Goal: Information Seeking & Learning: Learn about a topic

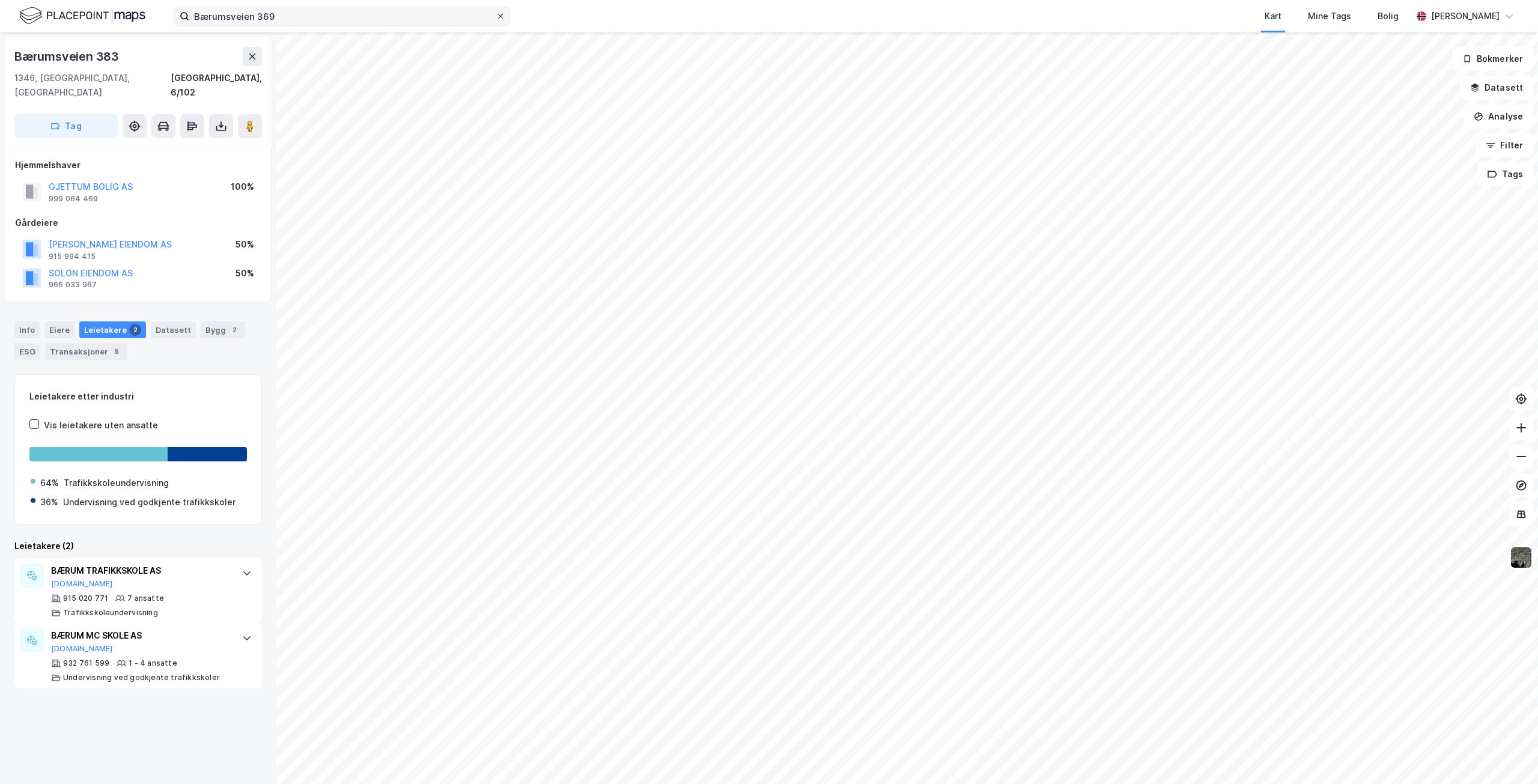
click at [503, 19] on icon at bounding box center [500, 16] width 7 height 7
click at [496, 19] on input "Bærumsveien 369" at bounding box center [342, 16] width 306 height 18
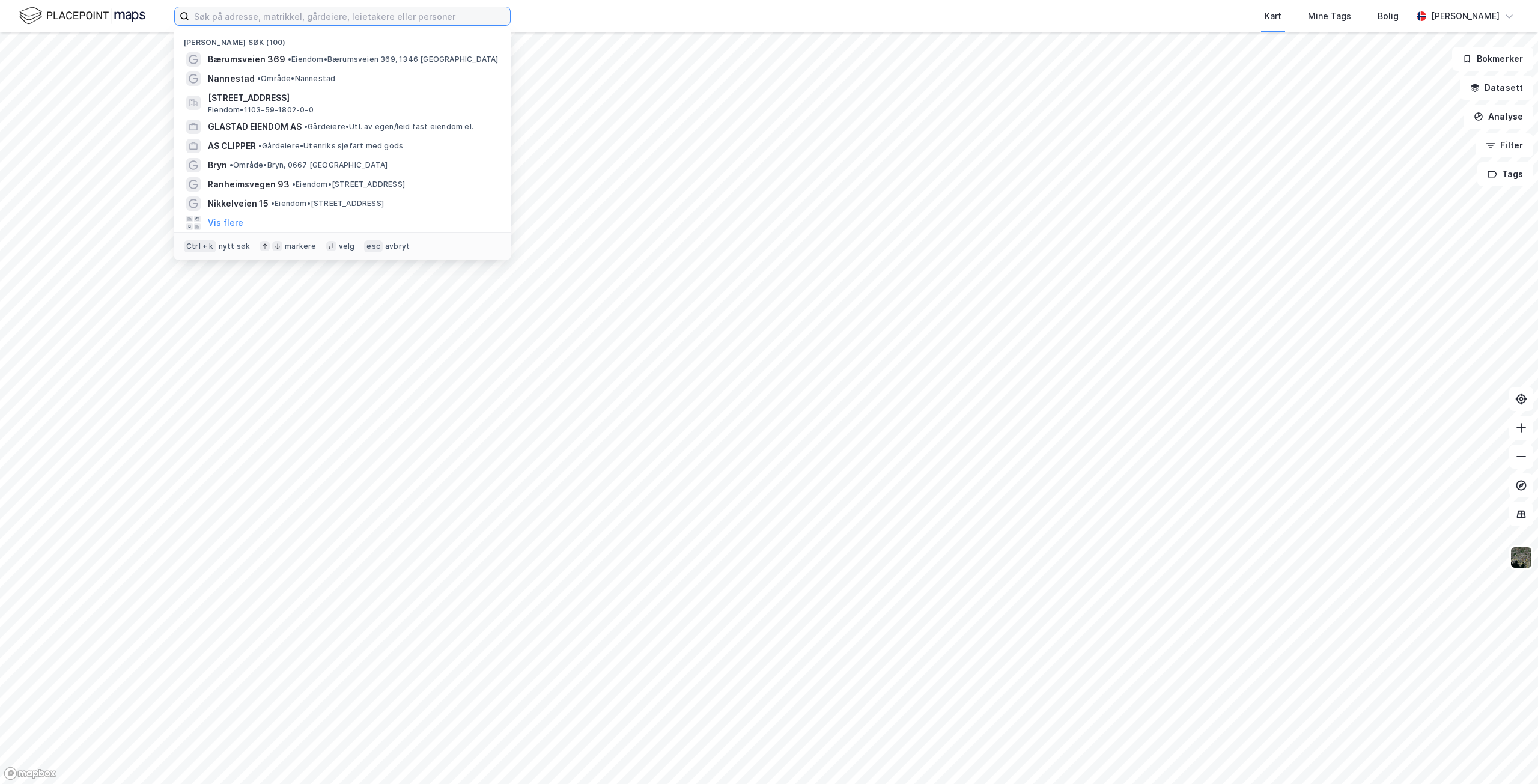
click at [267, 15] on input at bounding box center [349, 16] width 321 height 18
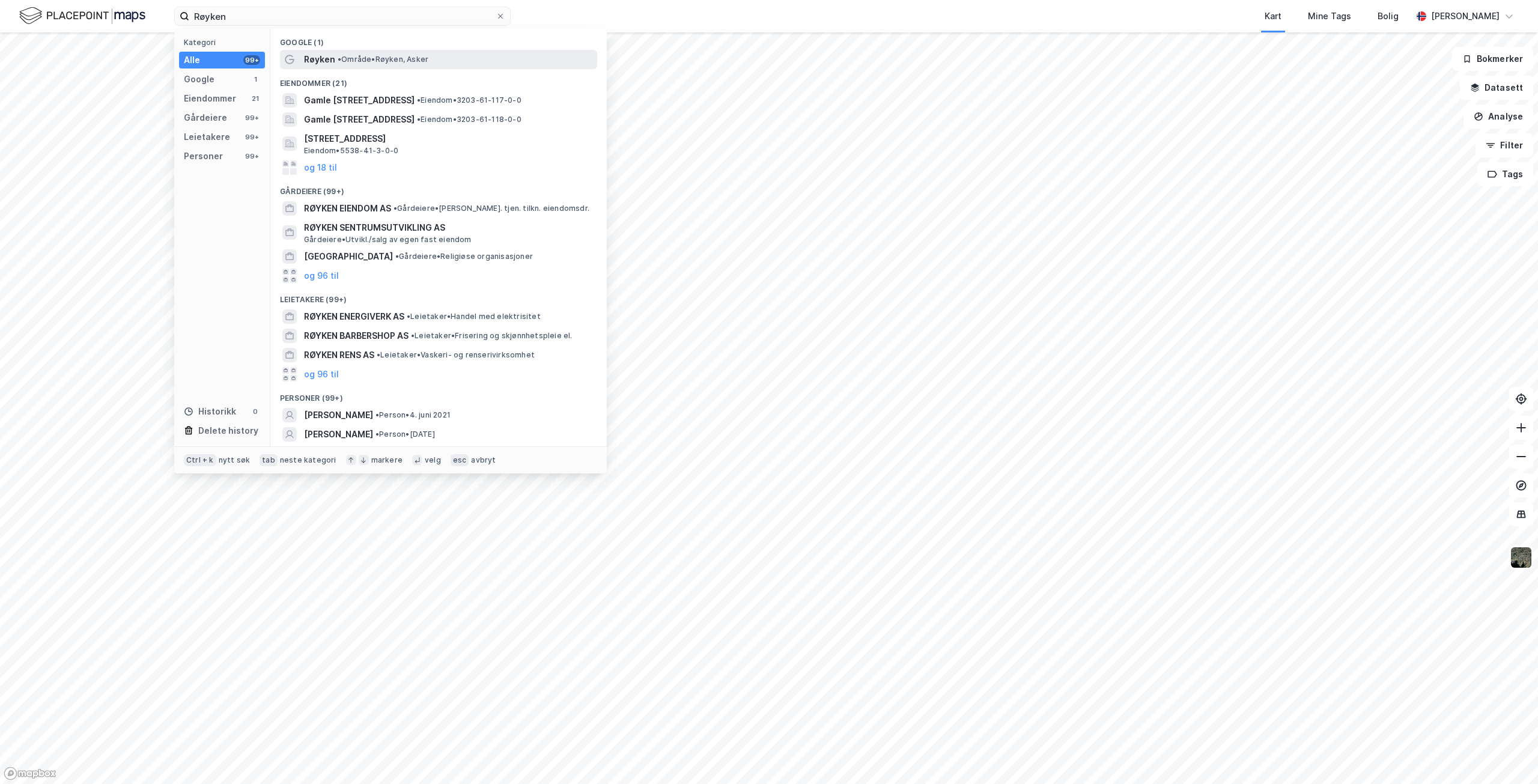
click at [313, 60] on span "Røyken" at bounding box center [319, 60] width 32 height 15
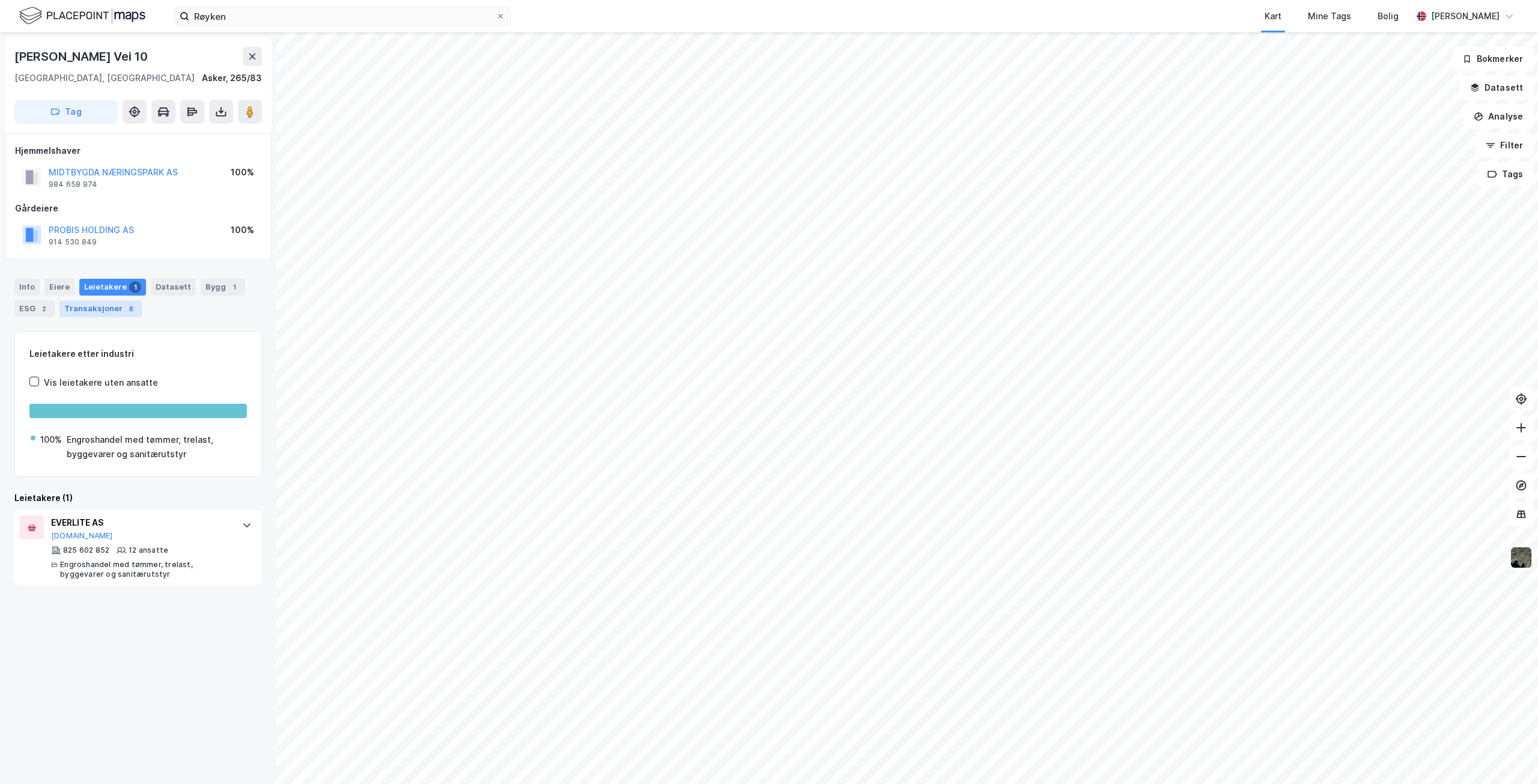
click at [96, 306] on div "Transaksjoner 8" at bounding box center [100, 309] width 82 height 17
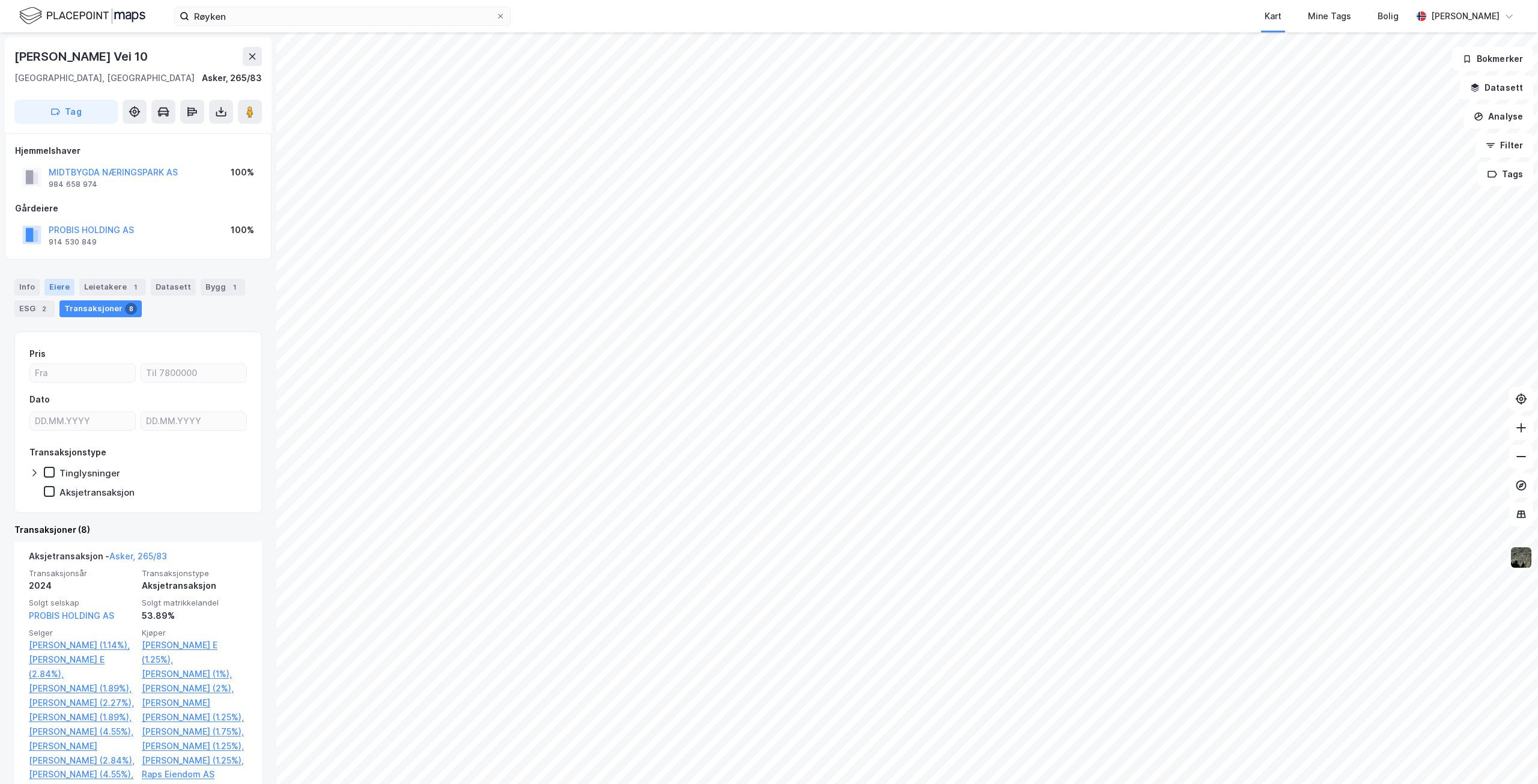
click at [54, 282] on div "Eiere" at bounding box center [59, 287] width 30 height 17
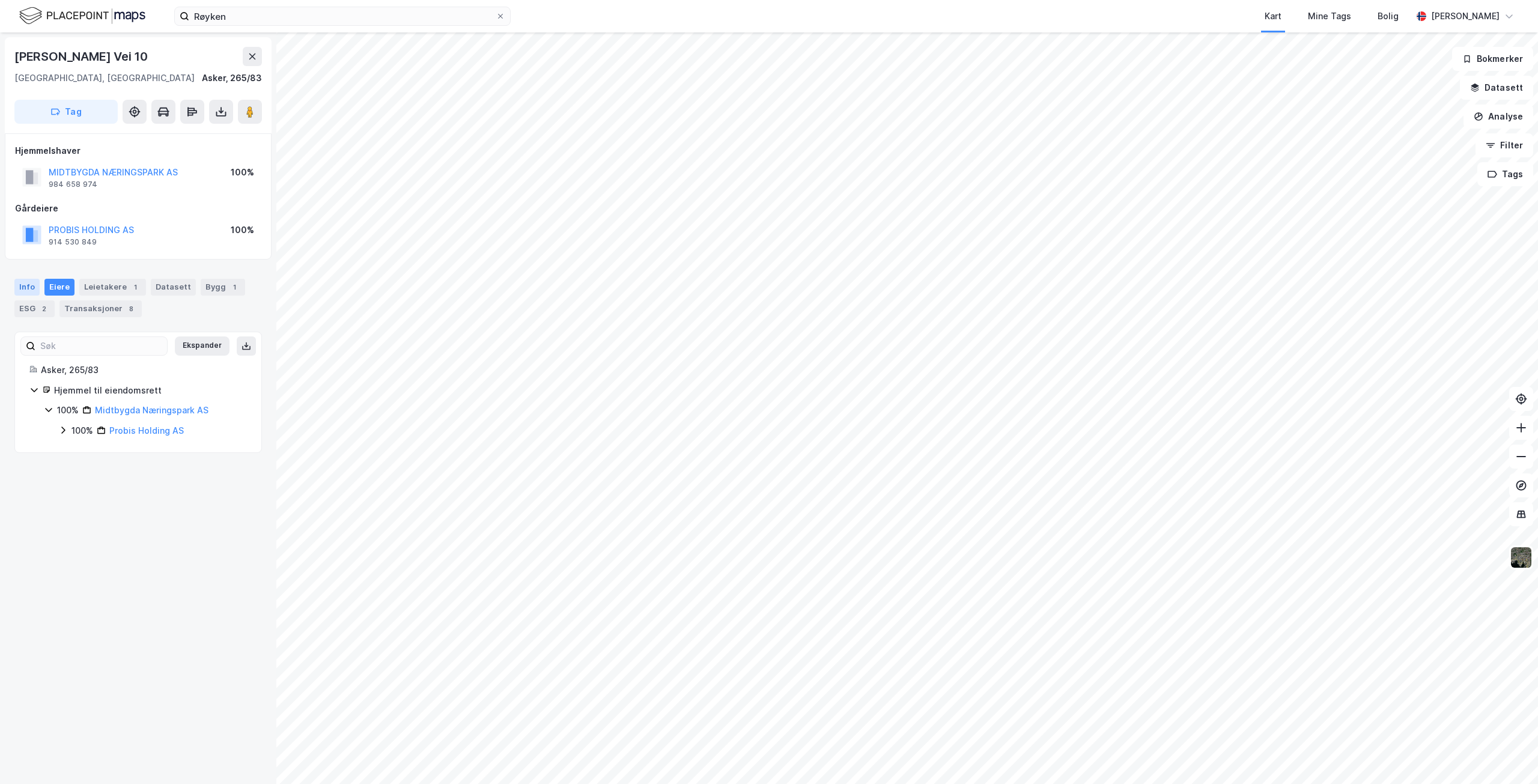
click at [22, 285] on div "Info" at bounding box center [27, 287] width 25 height 17
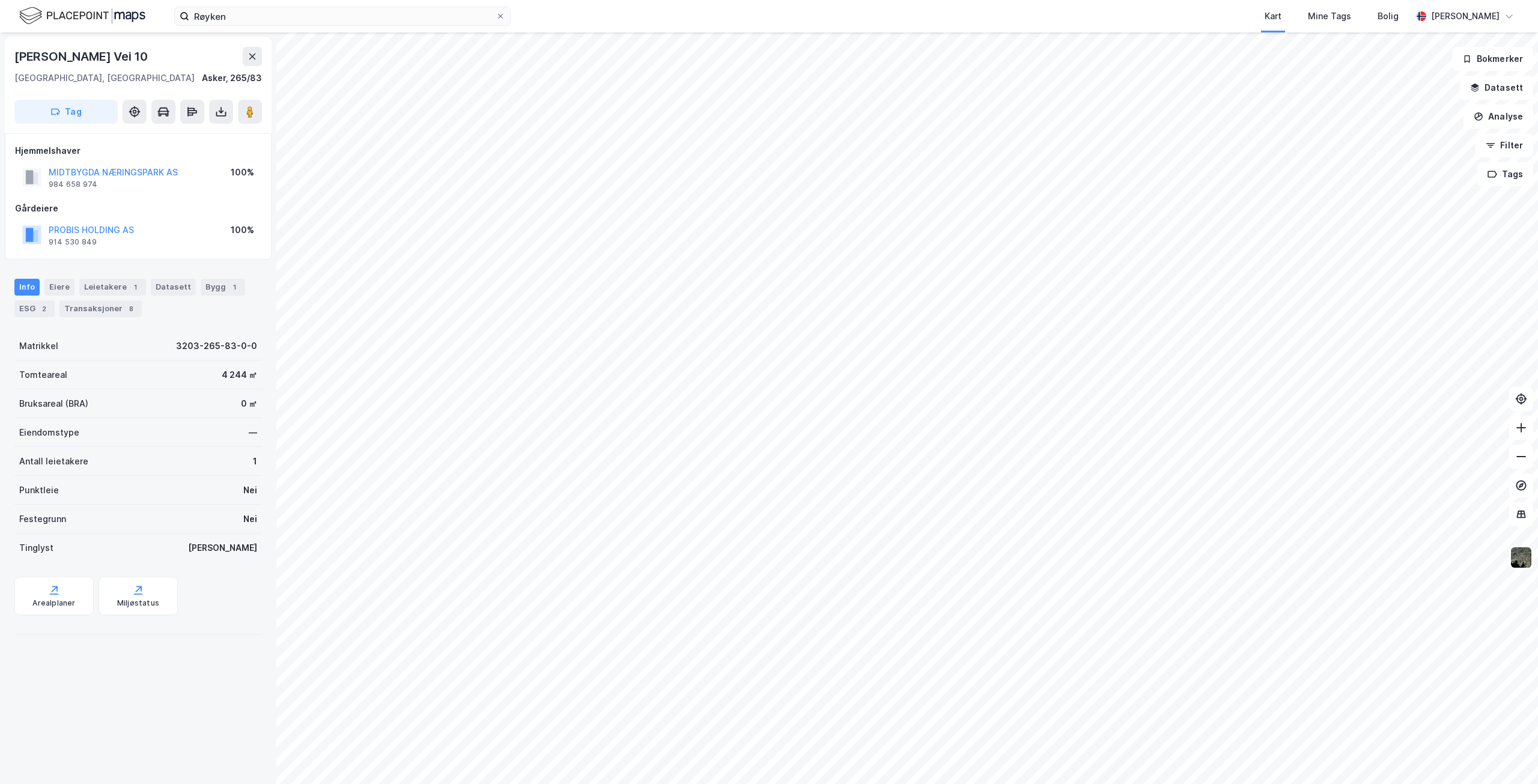
click at [606, 0] on html "Røyken Kart Mine Tags Bolig [PERSON_NAME] [PERSON_NAME] Vei 10 3440, Røyken, [G…" at bounding box center [769, 392] width 1538 height 784
click at [828, 0] on html "Røyken Kart Mine Tags Bolig [PERSON_NAME] [PERSON_NAME] Vei 10 3440, Røyken, [G…" at bounding box center [769, 392] width 1538 height 784
click at [251, 57] on icon at bounding box center [252, 56] width 6 height 6
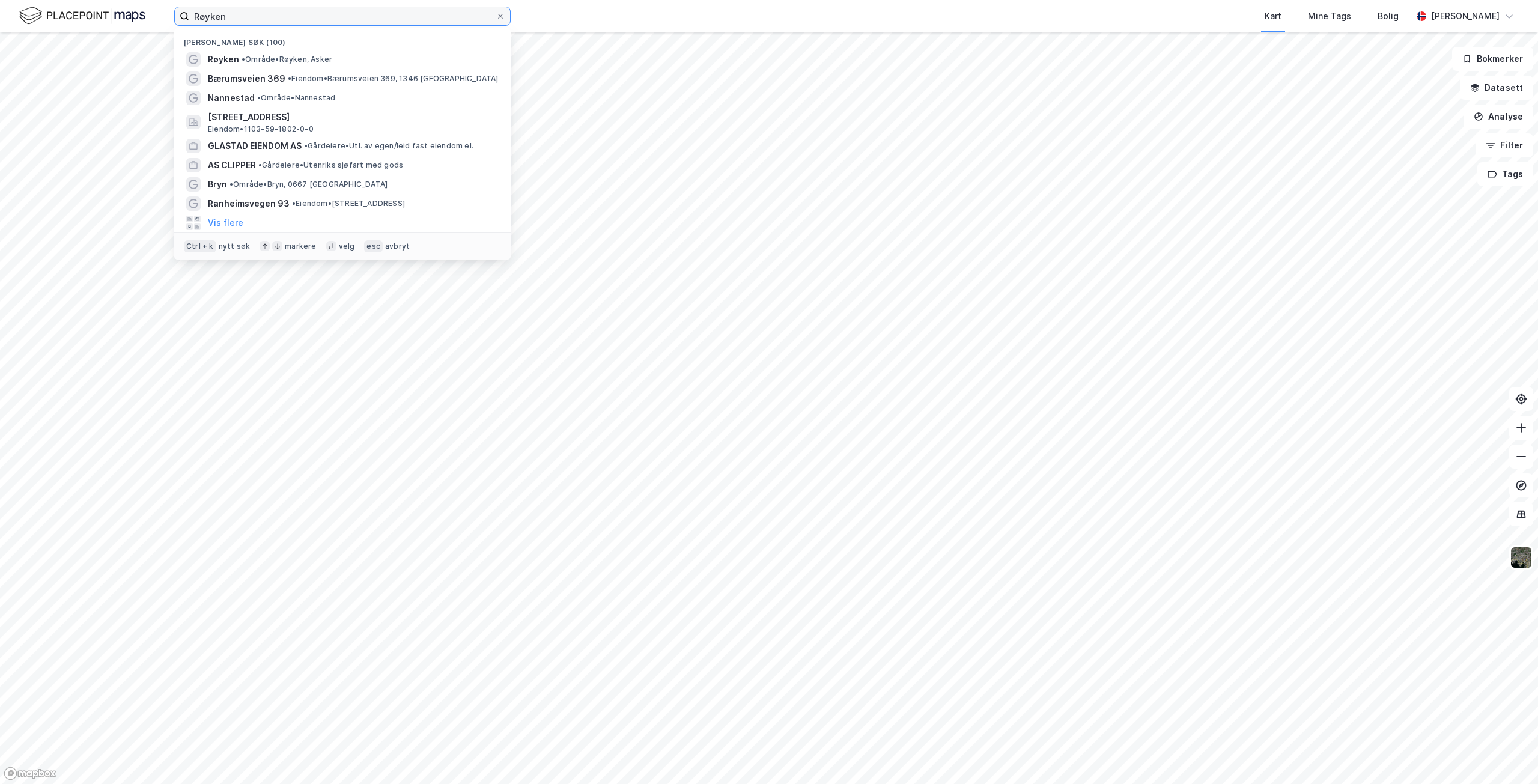
click at [275, 19] on input "Røyken" at bounding box center [342, 16] width 306 height 18
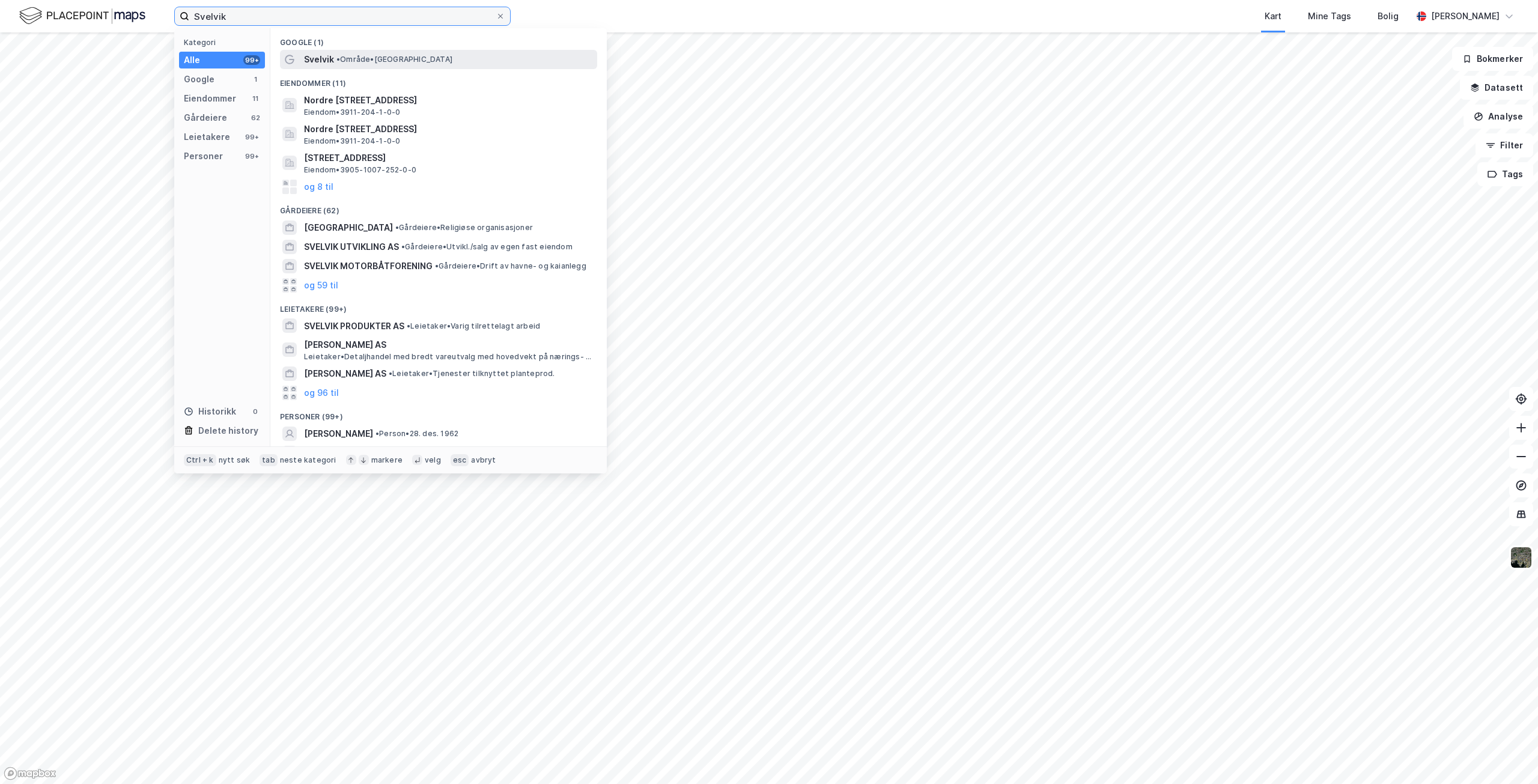
type input "Svelvik"
click at [368, 57] on span "• Område • [GEOGRAPHIC_DATA]" at bounding box center [394, 60] width 116 height 10
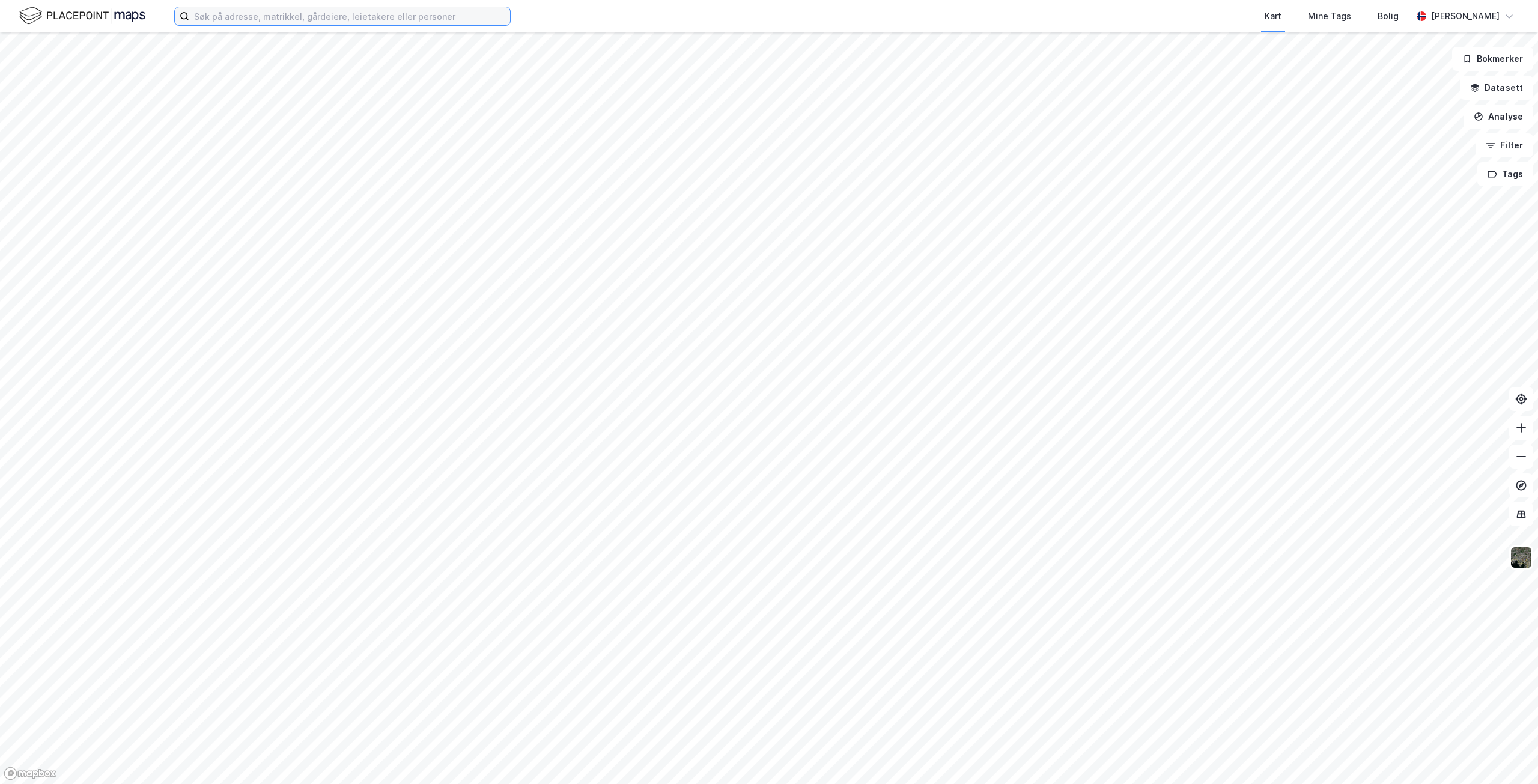
click at [280, 15] on input at bounding box center [349, 16] width 321 height 18
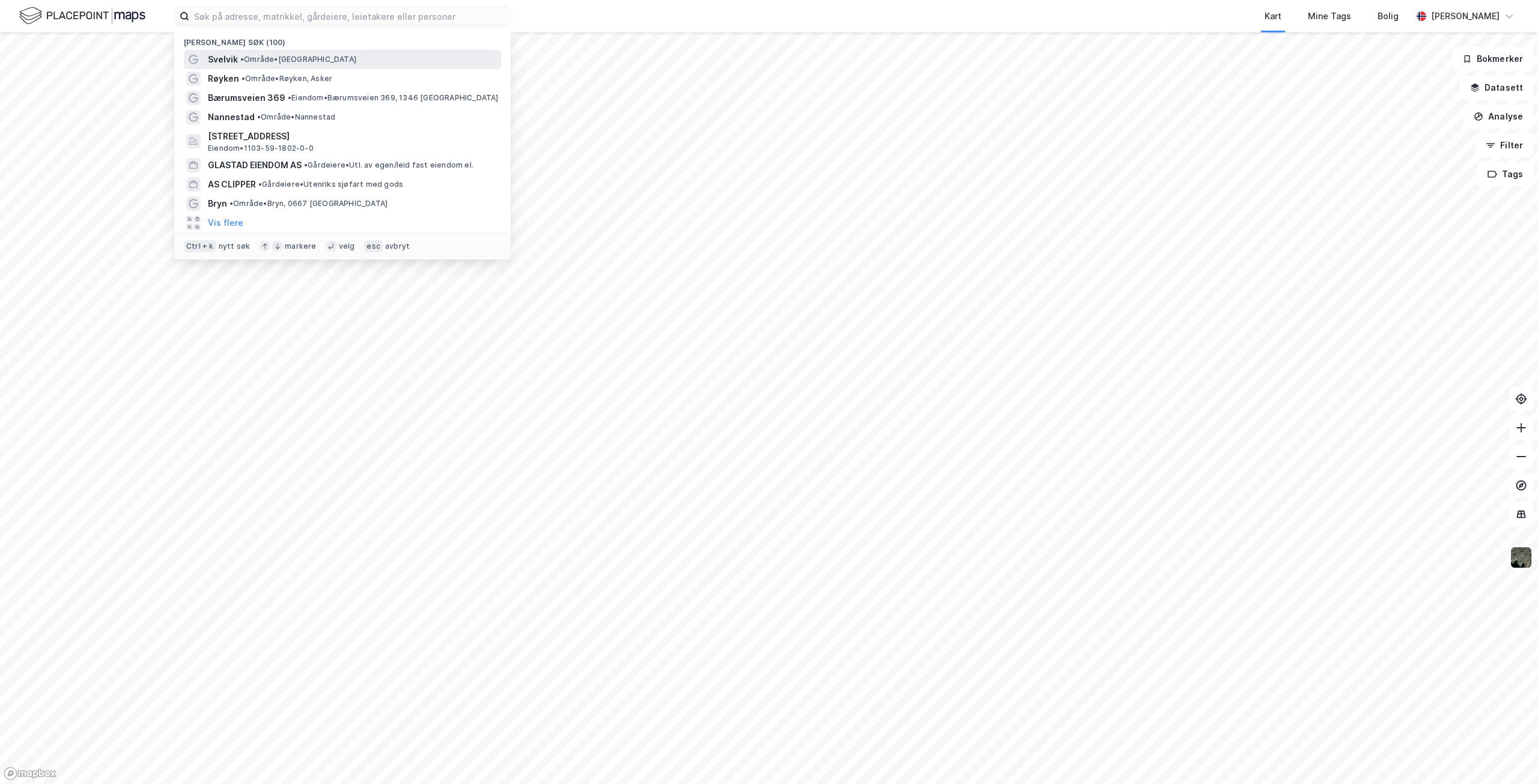
click at [229, 56] on span "Svelvik" at bounding box center [222, 60] width 30 height 15
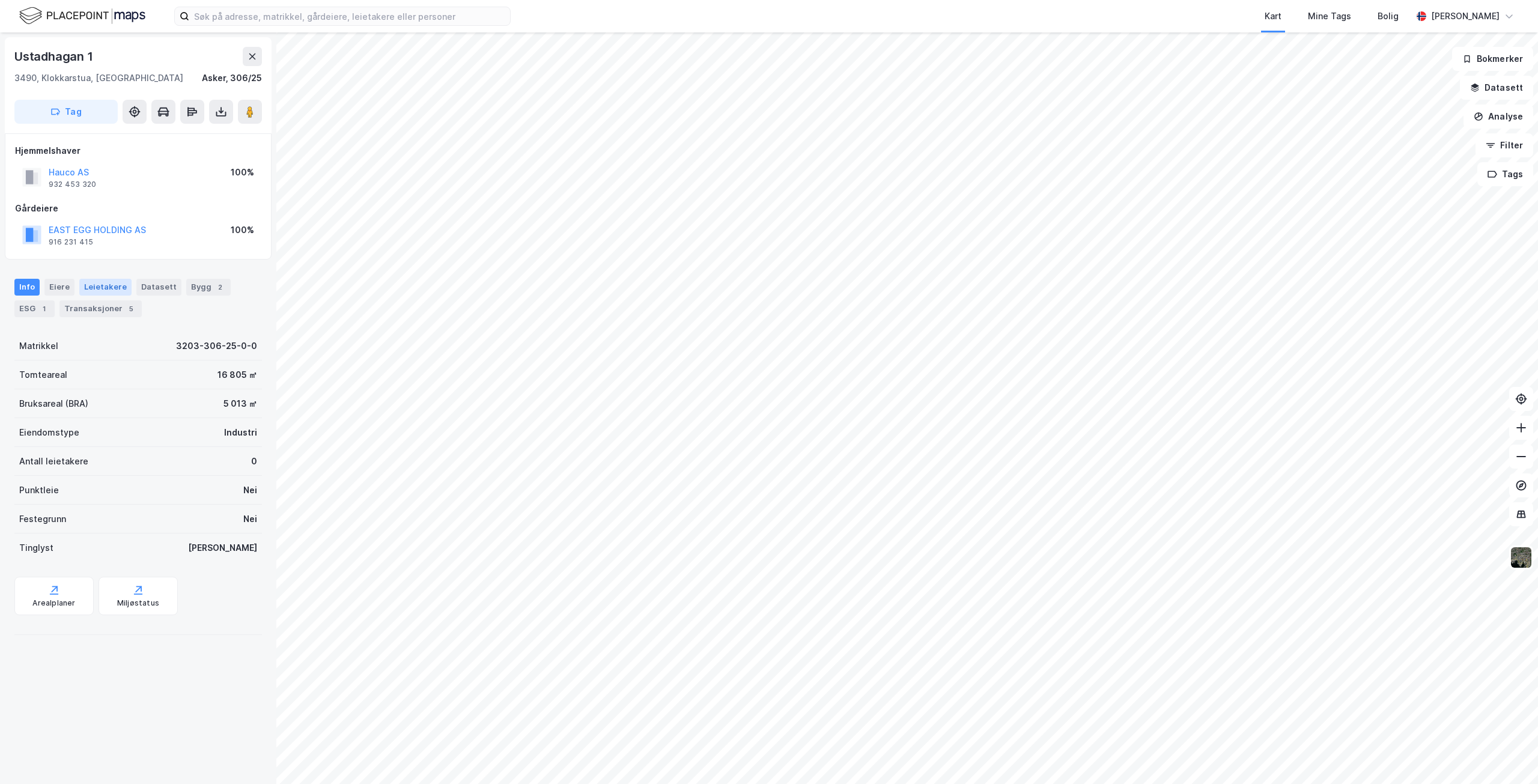
click at [86, 288] on div "Leietakere" at bounding box center [105, 287] width 53 height 17
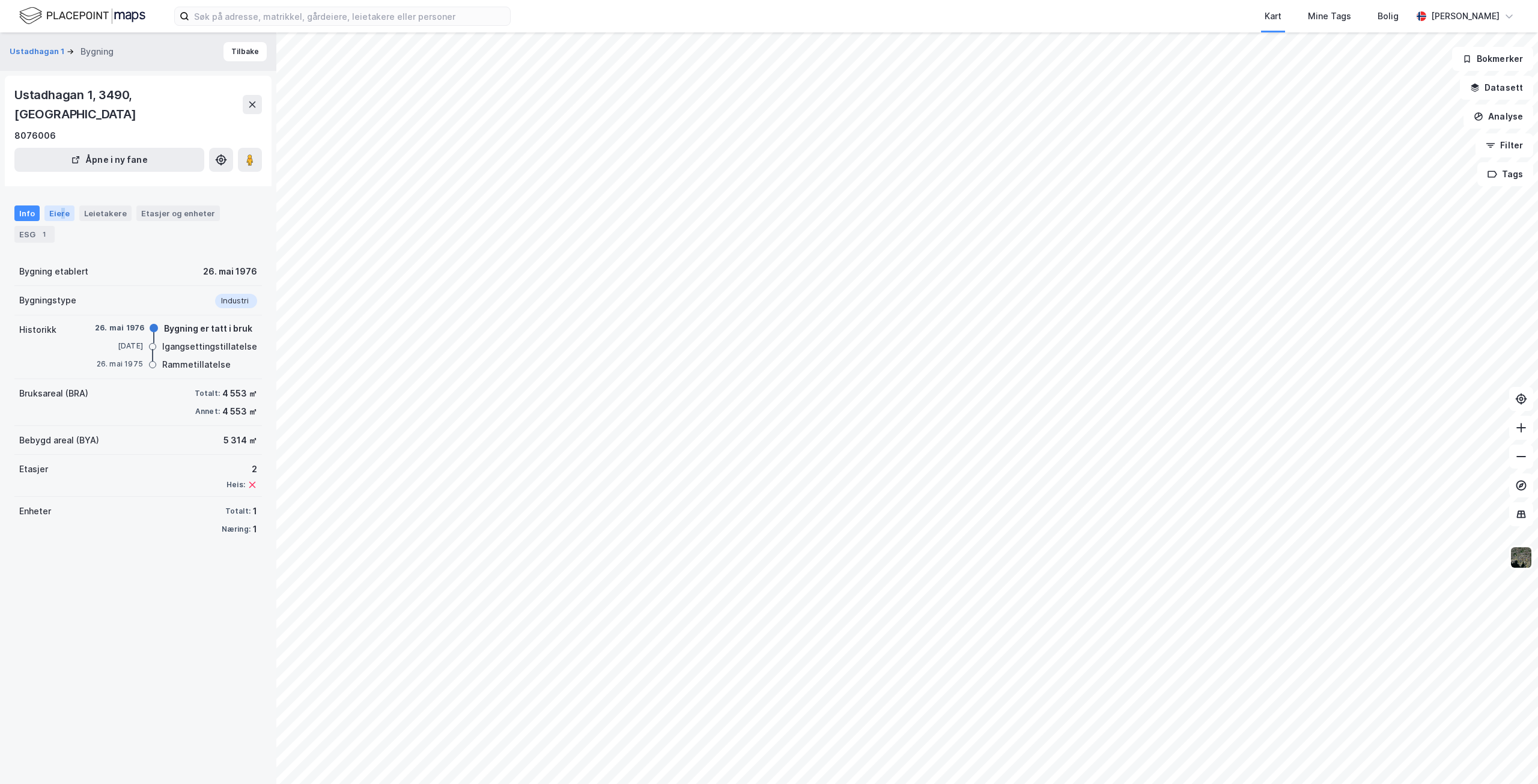
click at [61, 205] on div "Eiere" at bounding box center [59, 213] width 30 height 15
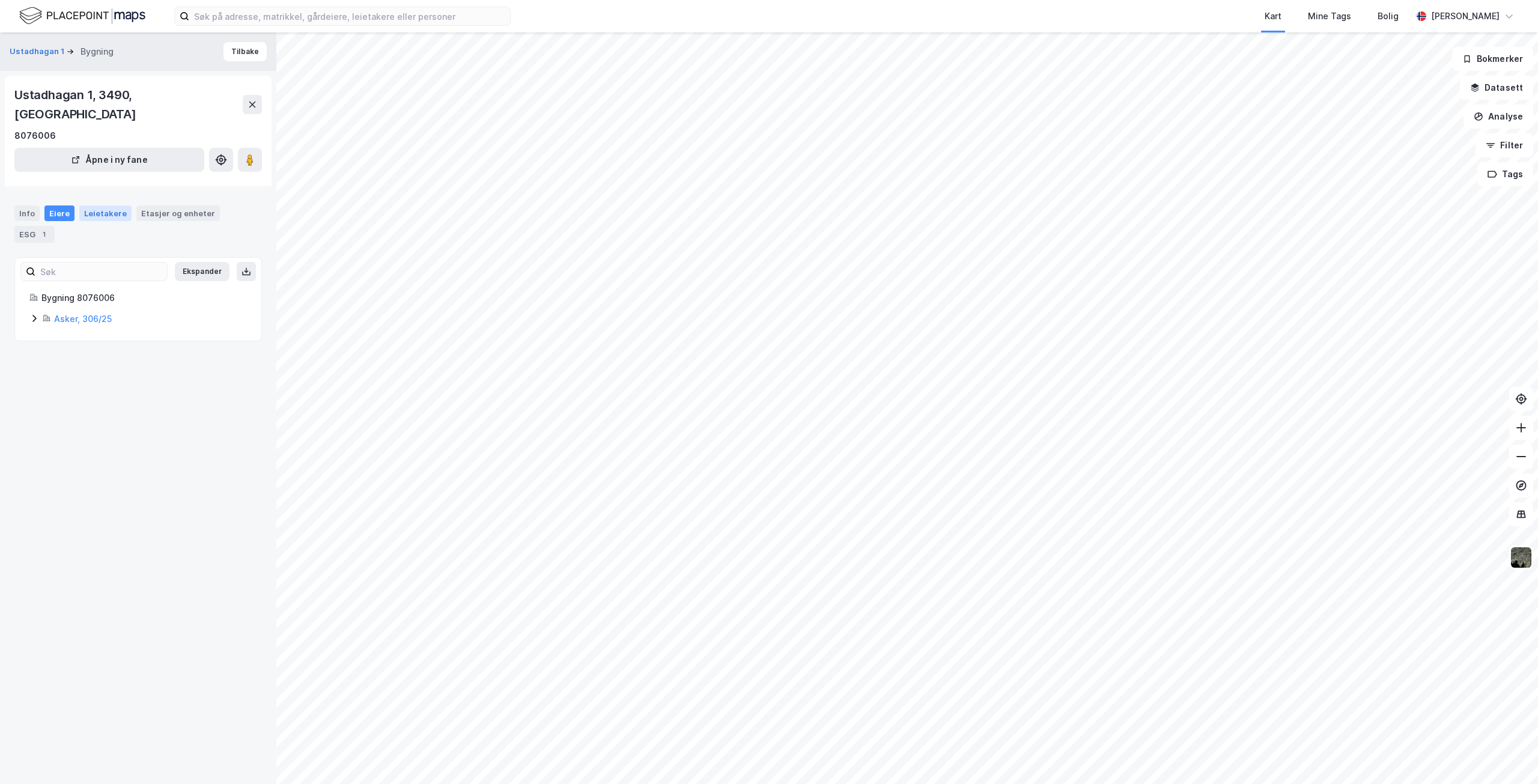
click at [112, 205] on div "Leietakere" at bounding box center [105, 213] width 53 height 15
click at [31, 205] on div "Info" at bounding box center [27, 213] width 25 height 15
